Goal: Task Accomplishment & Management: Use online tool/utility

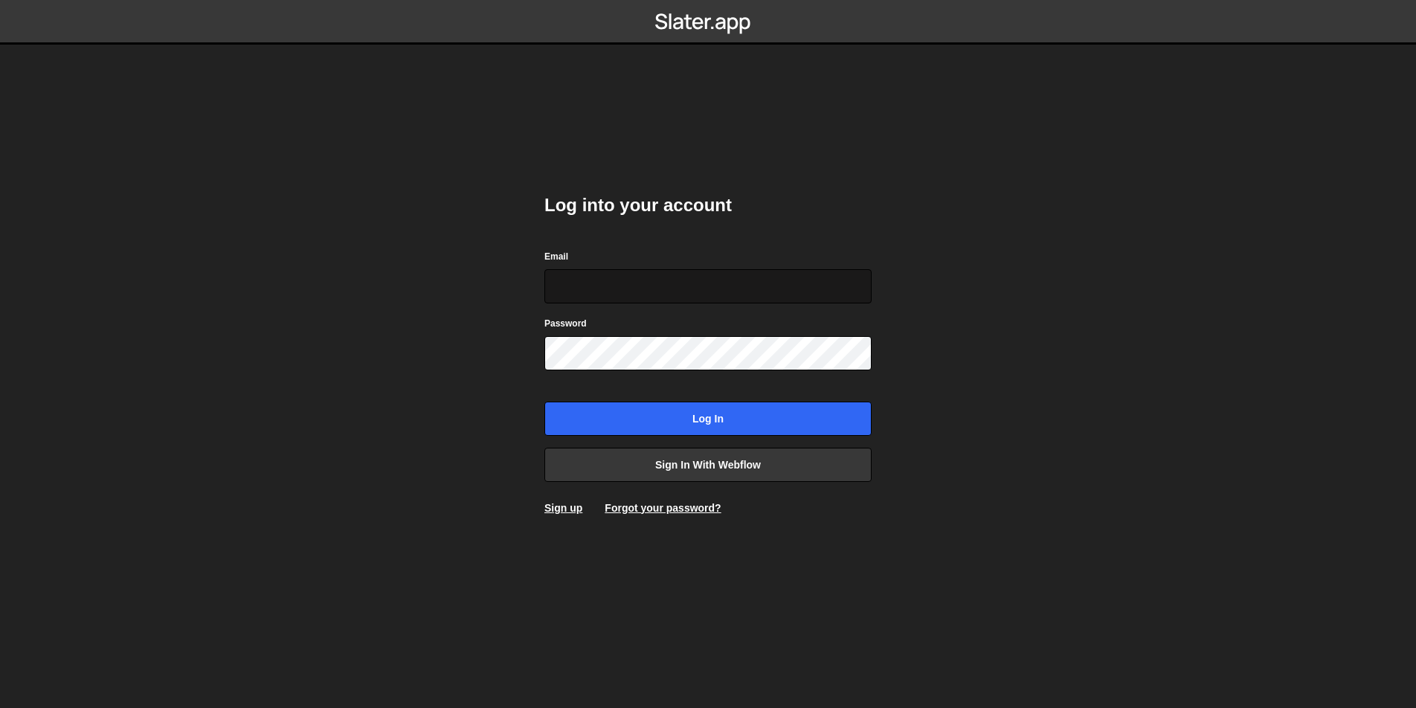
click at [611, 278] on input "Email" at bounding box center [707, 286] width 327 height 34
type input "ops@iteractives.com"
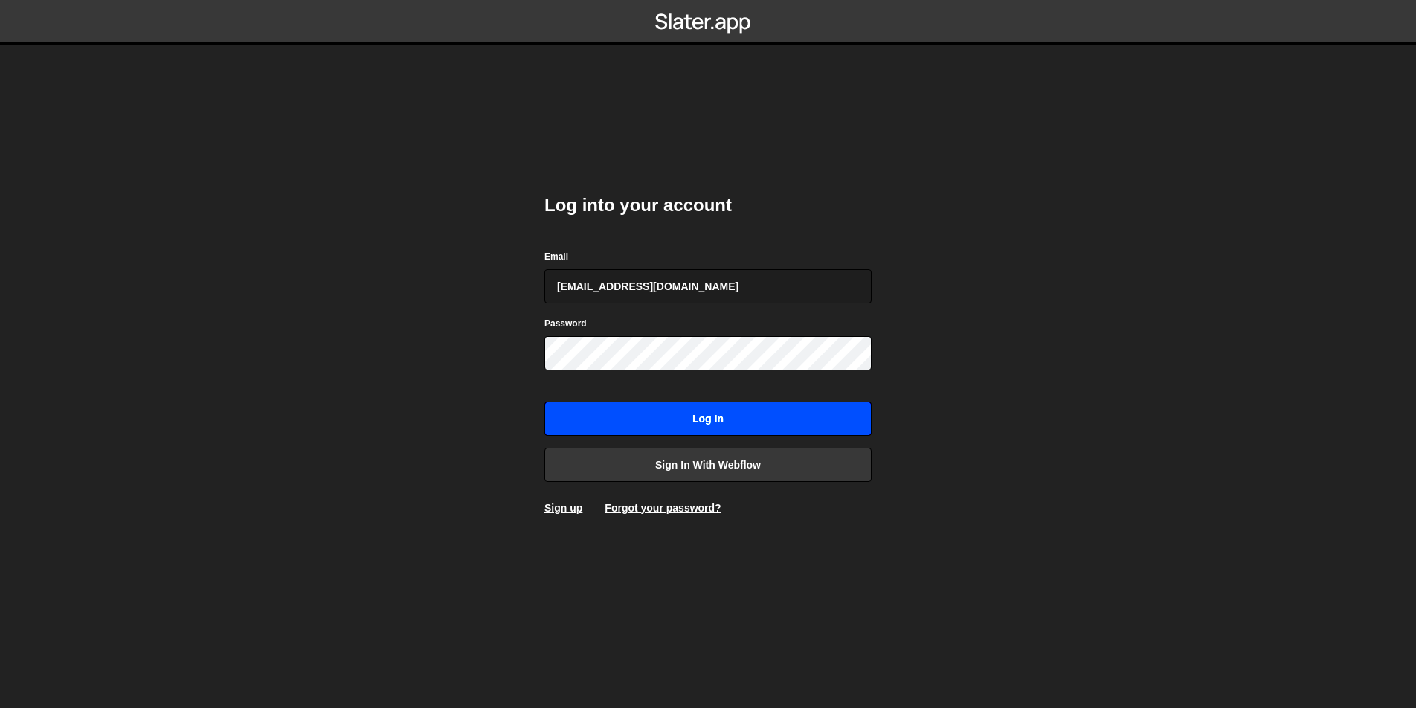
click at [646, 417] on input "Log in" at bounding box center [707, 419] width 327 height 34
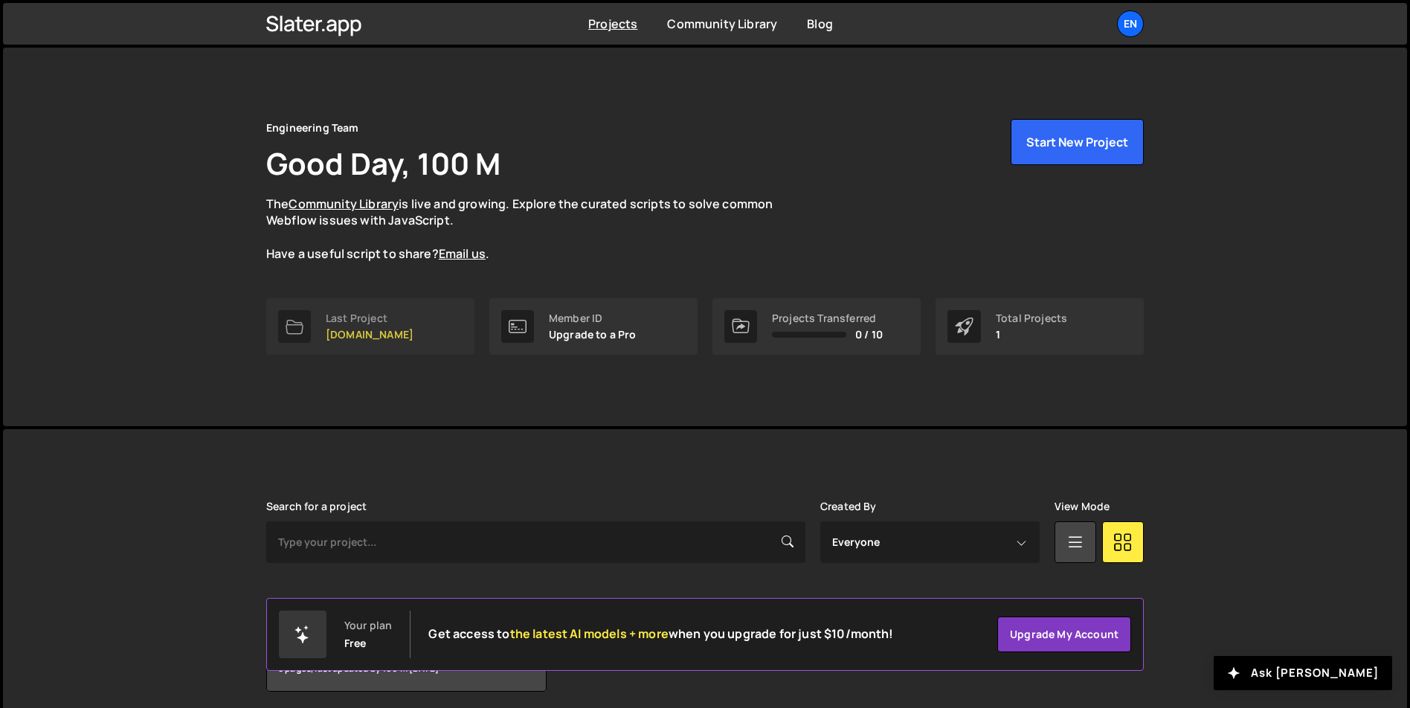
click at [402, 319] on link "Last Project [DOMAIN_NAME]" at bounding box center [370, 326] width 208 height 57
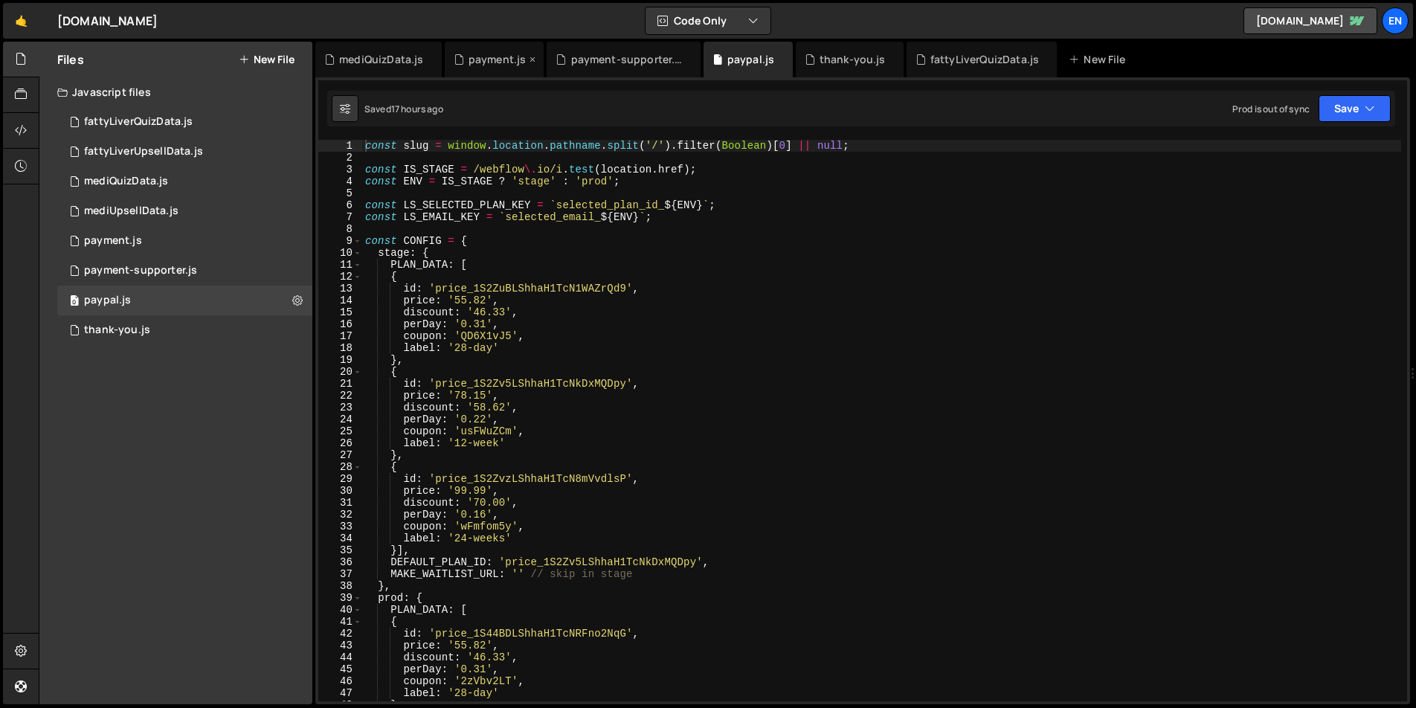
click at [488, 62] on div "payment.js" at bounding box center [497, 59] width 58 height 15
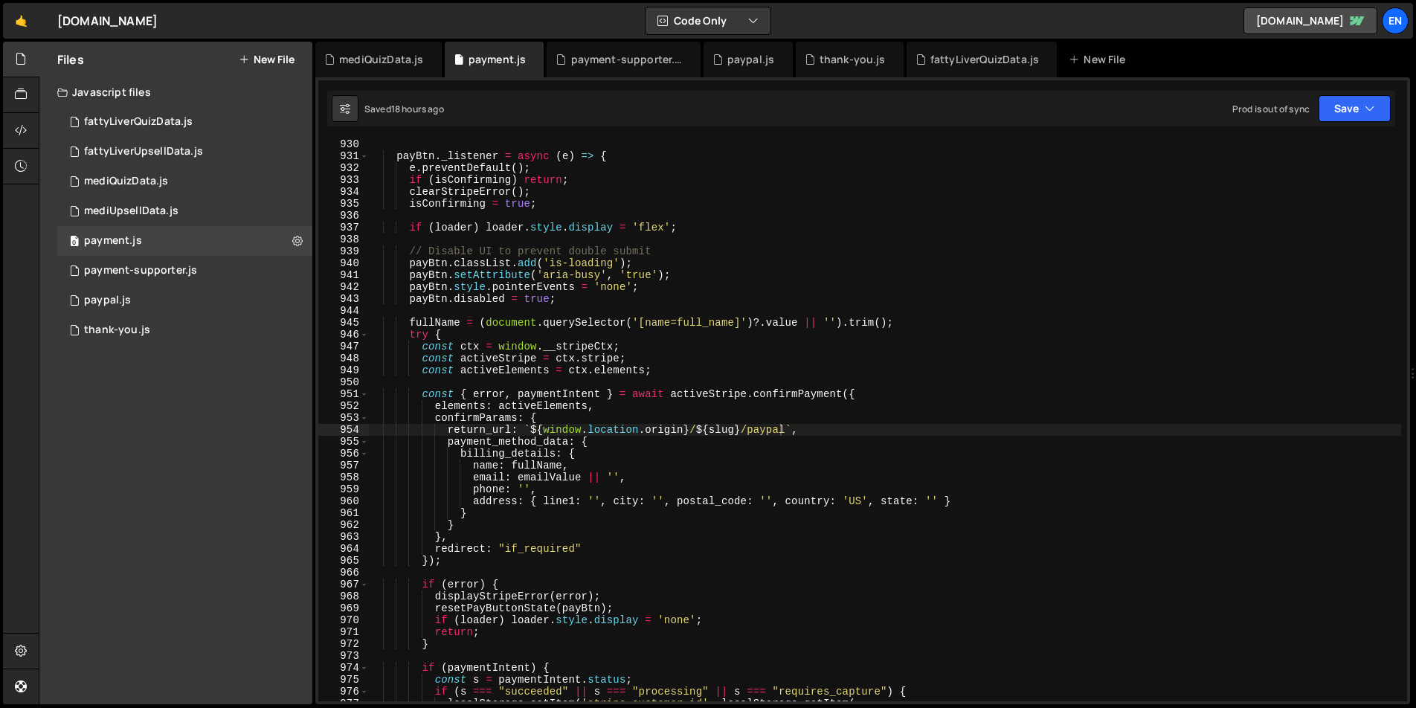
click at [0, 707] on nordpass-portal at bounding box center [0, 708] width 0 height 0
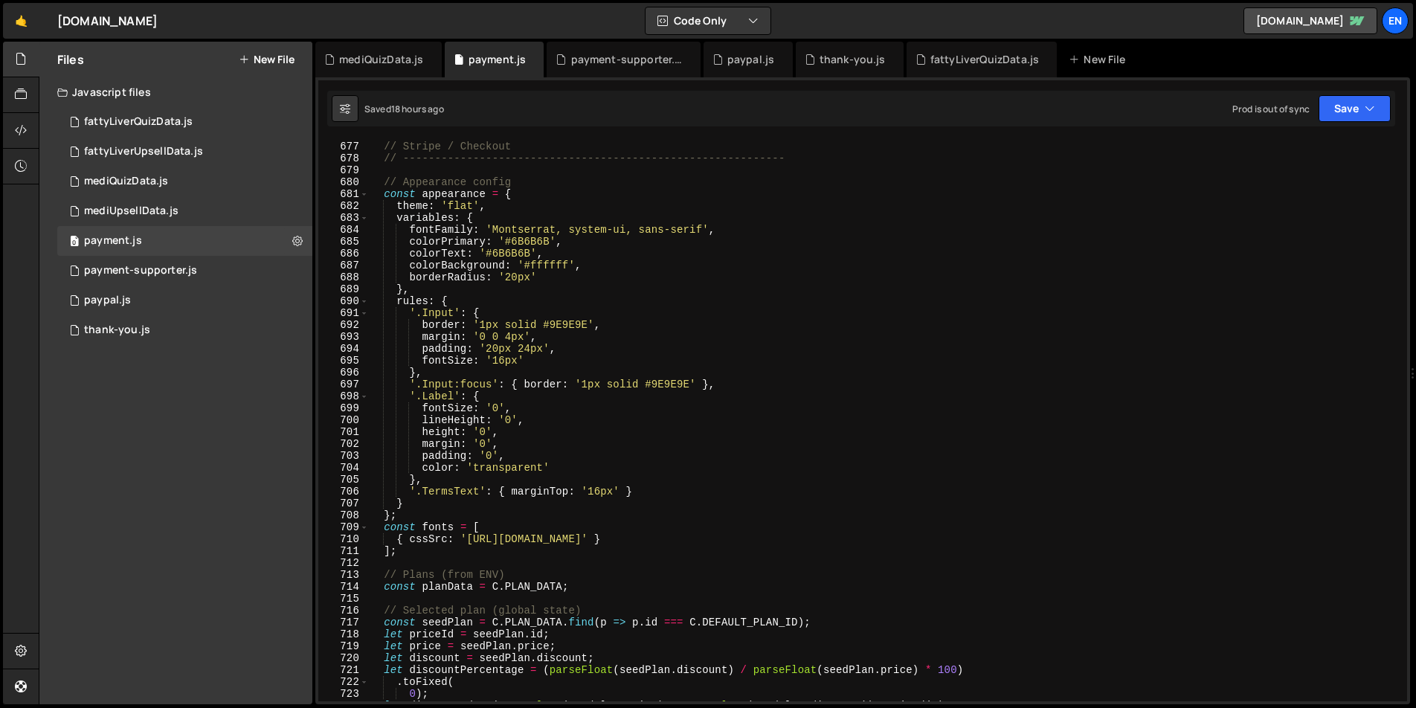
scroll to position [8034, 0]
